Goal: Find specific page/section: Find specific page/section

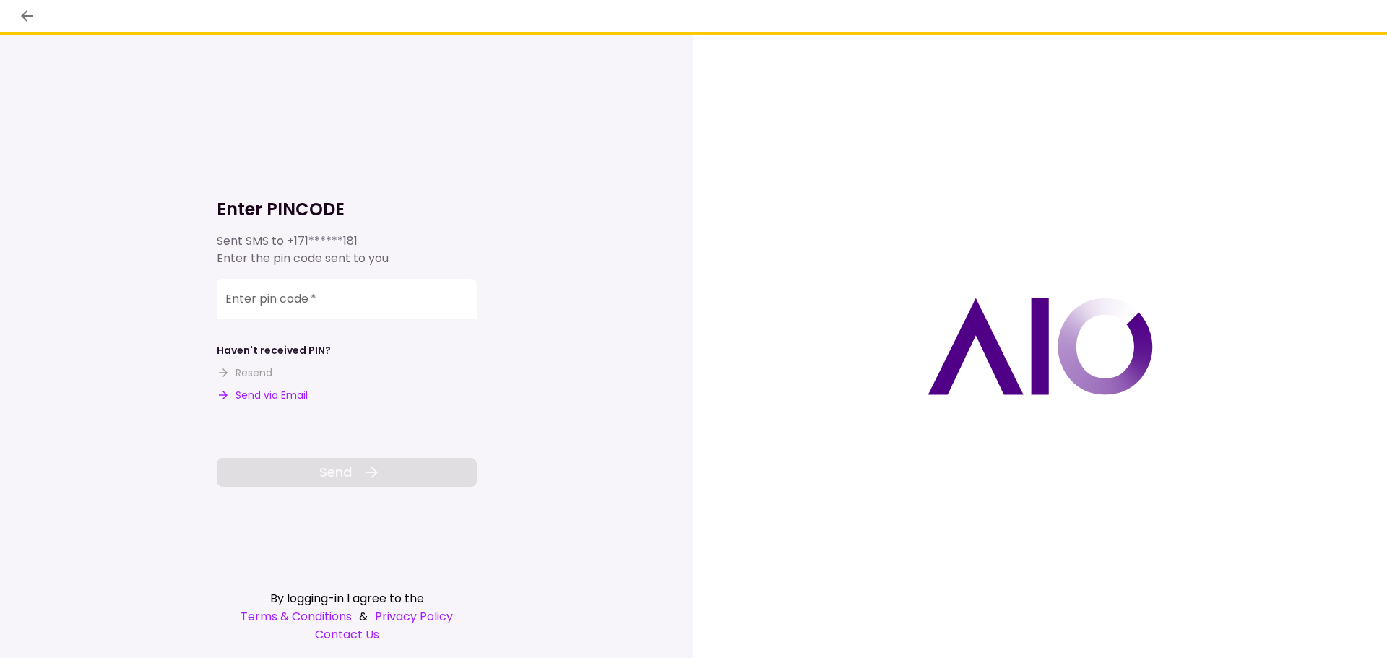
click at [273, 298] on input "Enter pin code   *" at bounding box center [347, 299] width 260 height 40
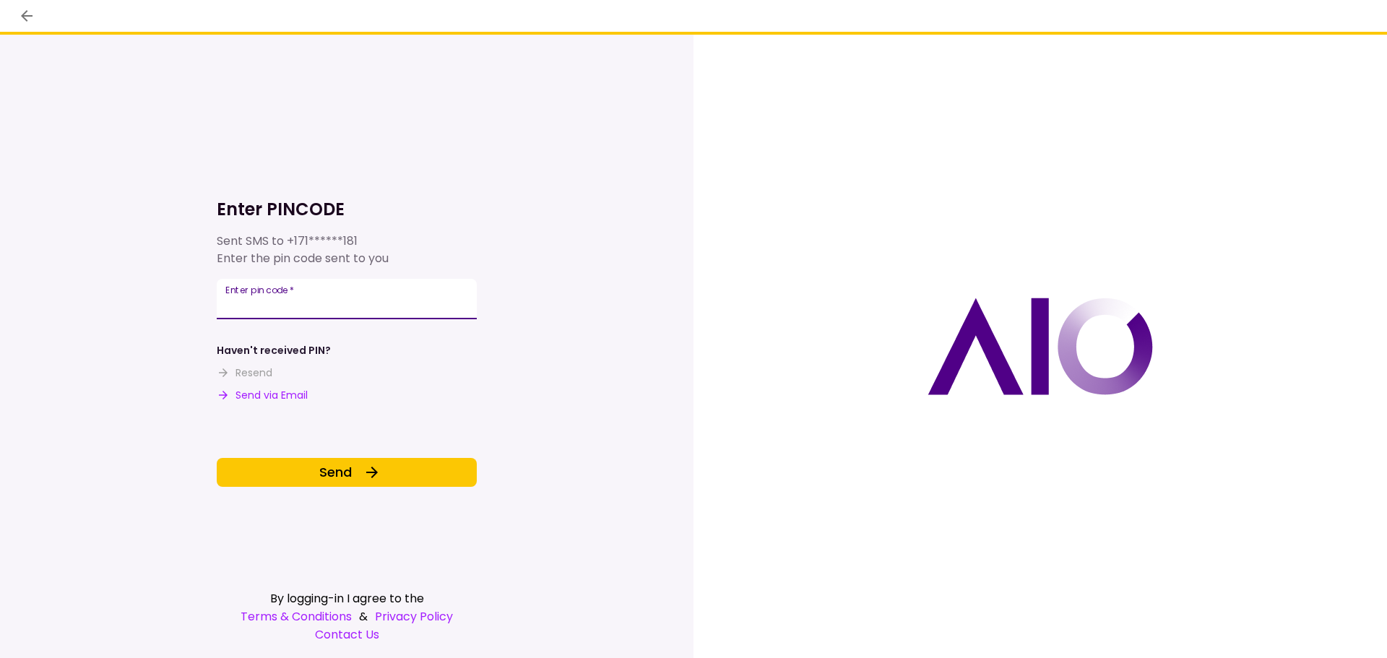
type input "******"
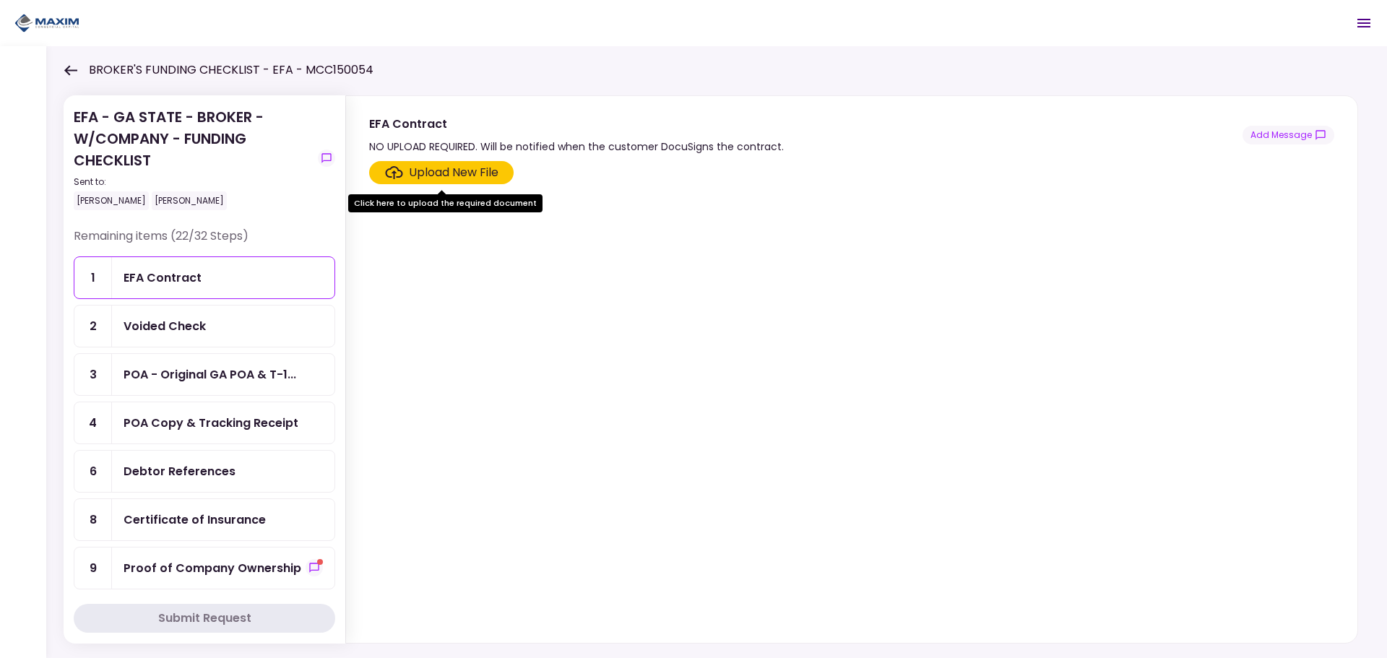
click at [217, 275] on div "EFA Contract" at bounding box center [223, 278] width 199 height 18
